Goal: Information Seeking & Learning: Learn about a topic

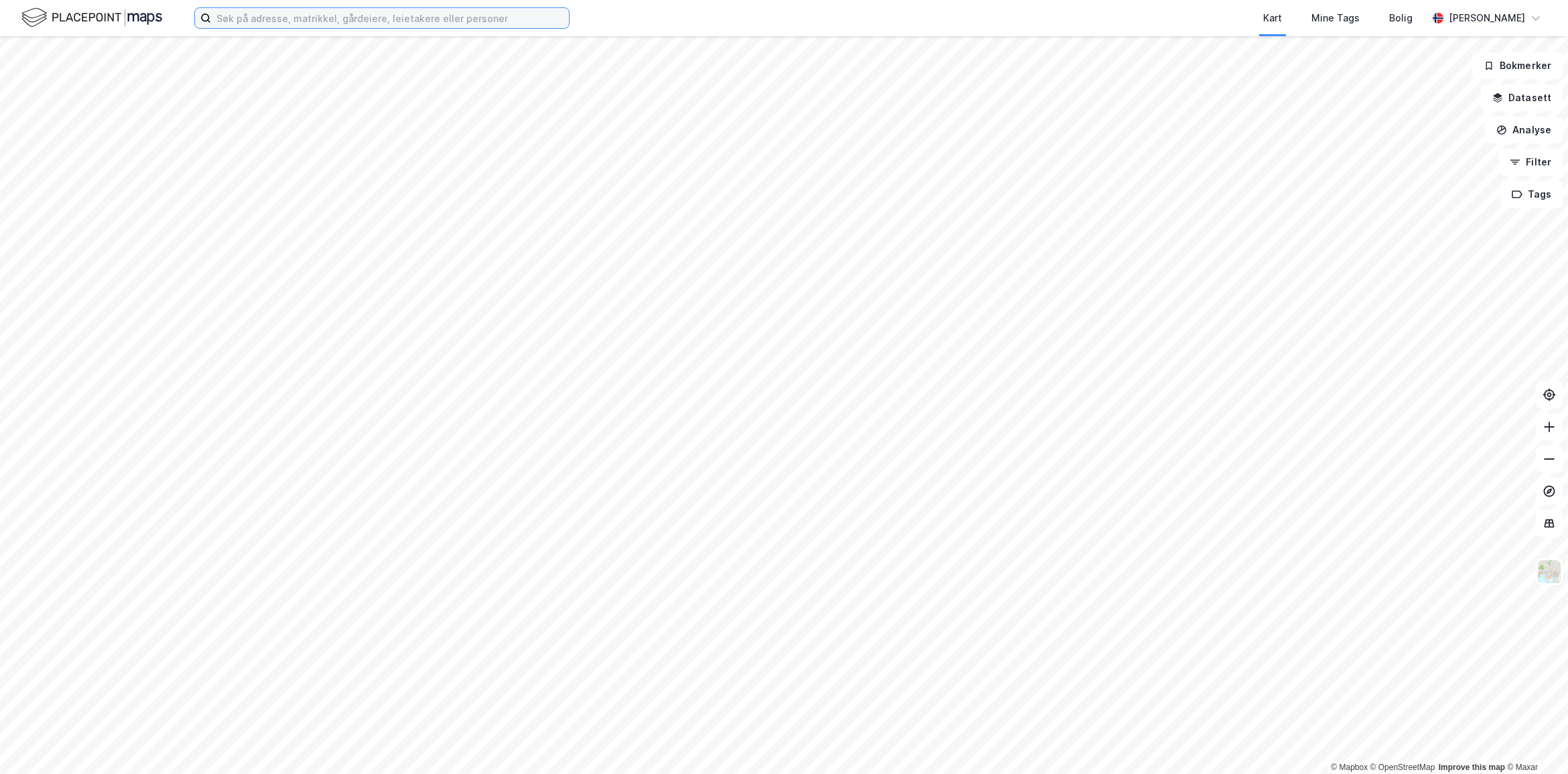
click at [501, 22] on input at bounding box center [390, 18] width 358 height 20
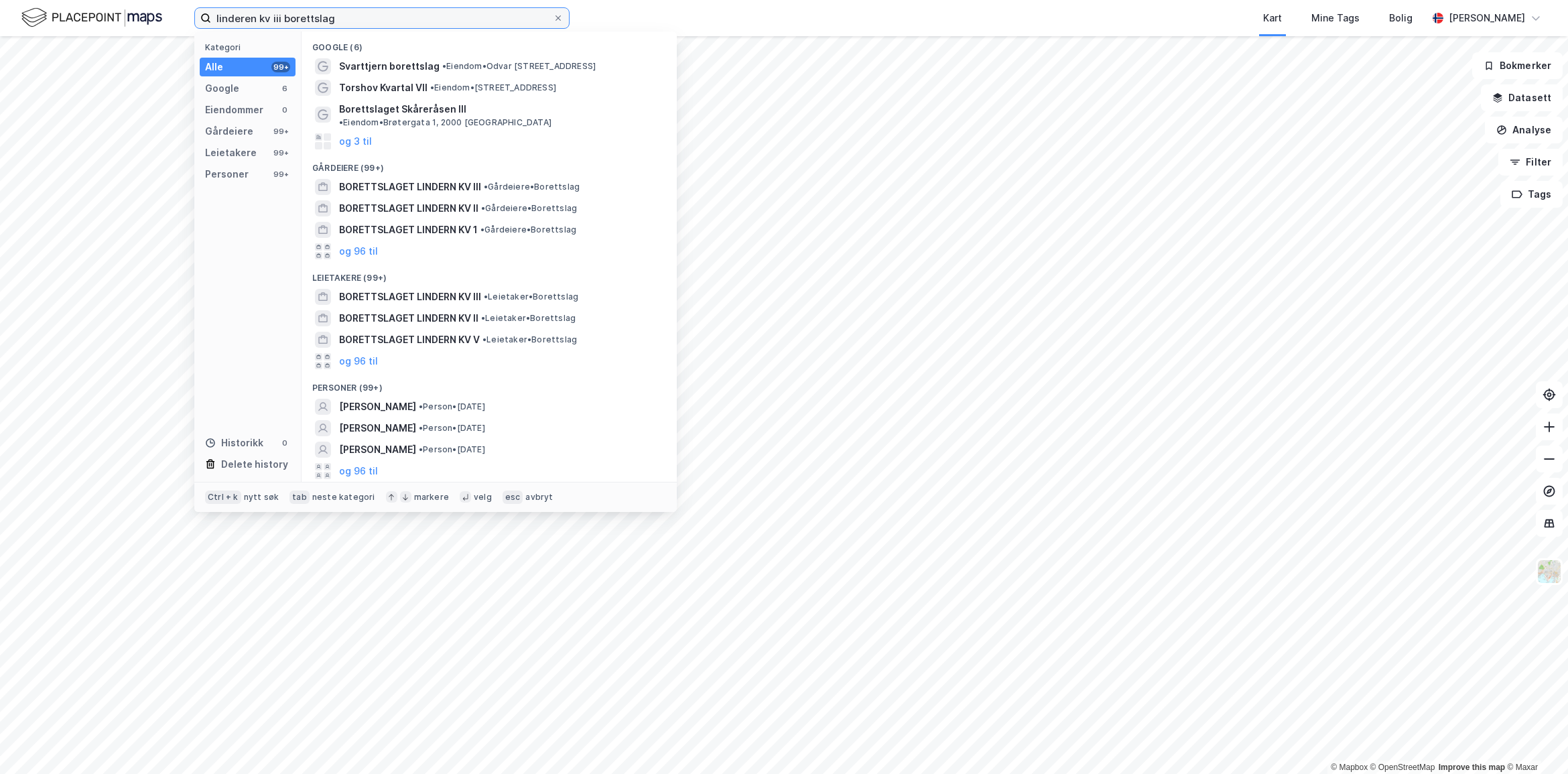
click at [266, 17] on input "linderen kv iii borettslag" at bounding box center [381, 18] width 342 height 20
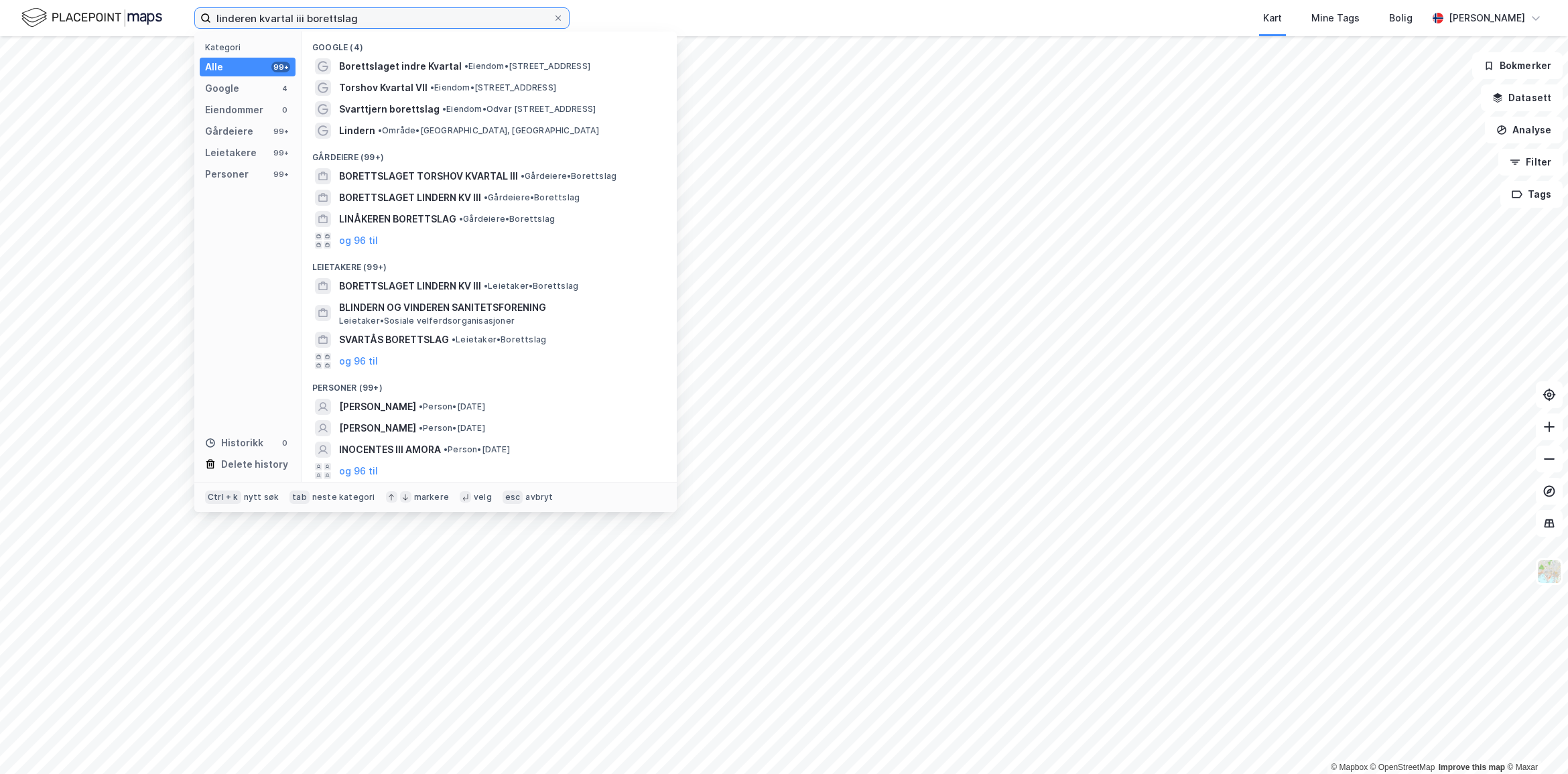
drag, startPoint x: 370, startPoint y: 19, endPoint x: 126, endPoint y: 18, distance: 244.0
click at [126, 18] on div "linderen kvartal iii borettslag Kategori Alle 99+ Google 4 Eiendommer 0 Gårdeie…" at bounding box center [784, 18] width 1568 height 36
paste input "Borettslaget Lindern Kv III"
type input "Borettslaget Lindern Kv III"
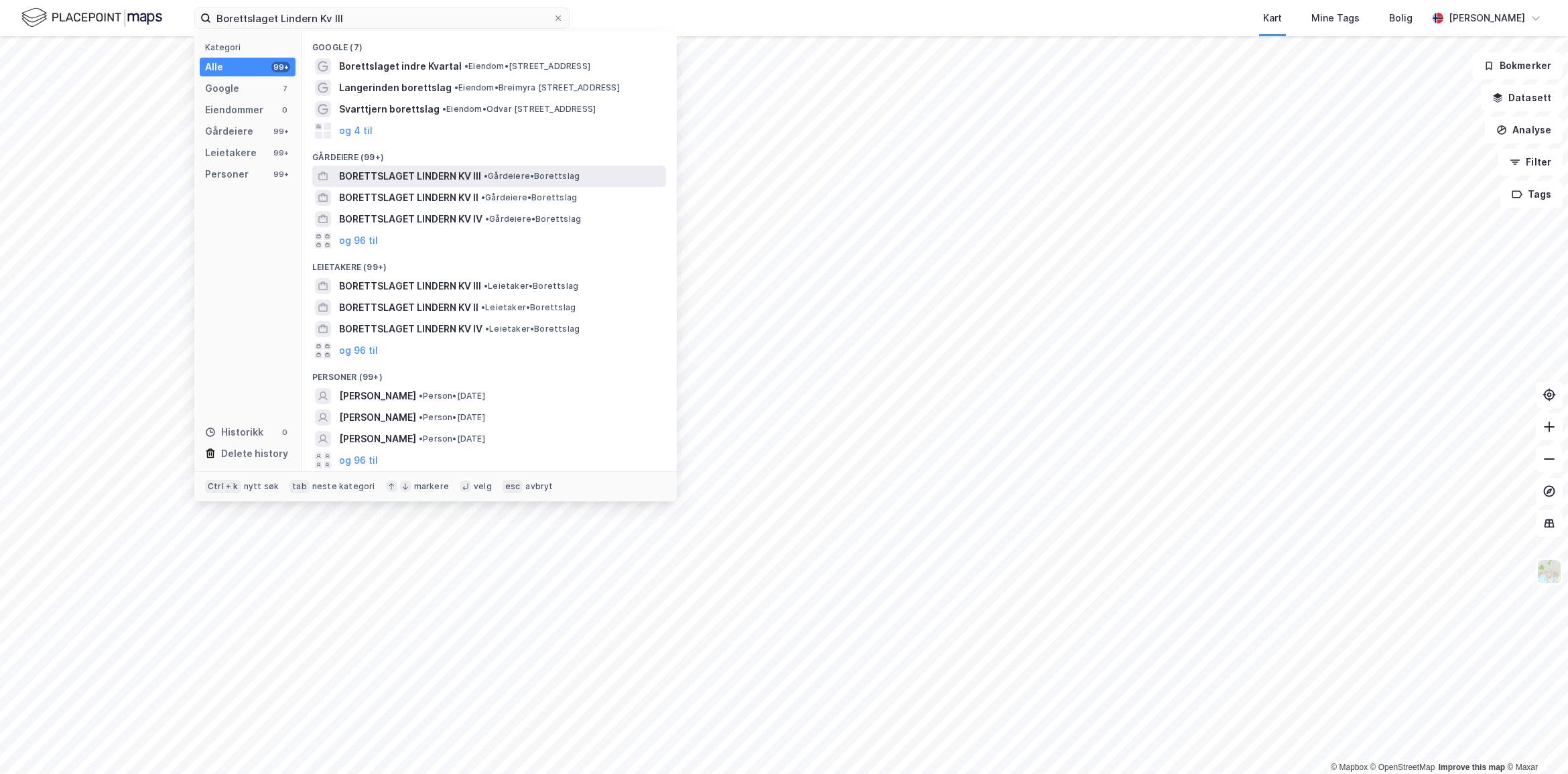
click at [442, 172] on span "BORETTSLAGET LINDERN KV III" at bounding box center [410, 176] width 142 height 16
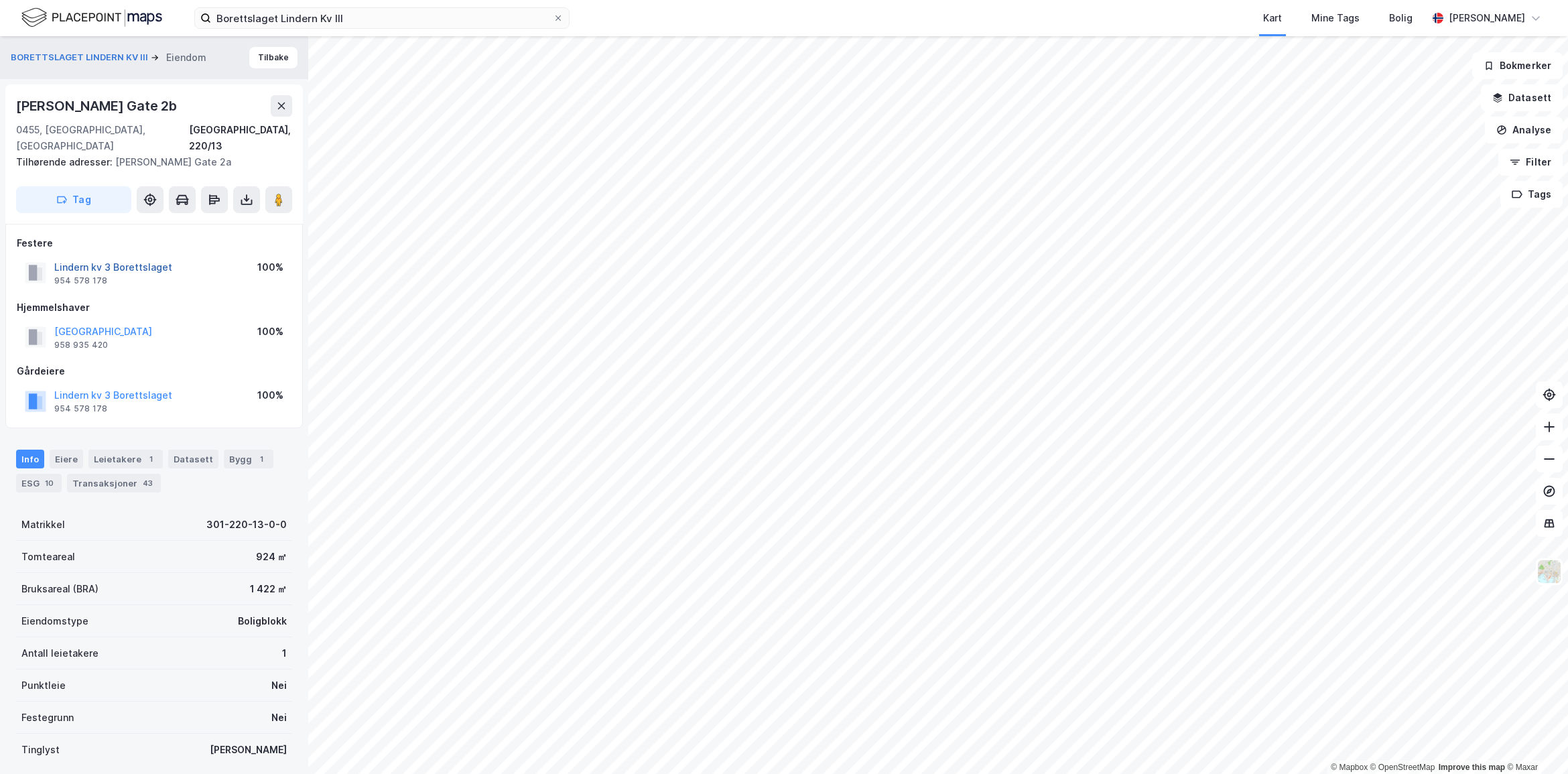
click at [0, 0] on button "Lindern kv 3 Borettslaget" at bounding box center [0, 0] width 0 height 0
